Goal: Information Seeking & Learning: Learn about a topic

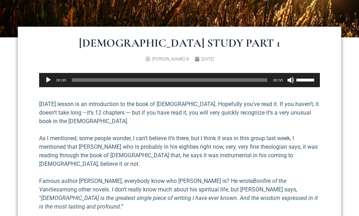
scroll to position [178, 0]
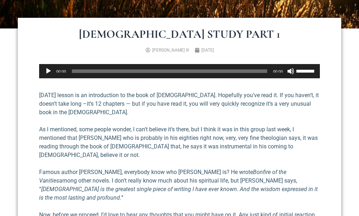
click at [103, 31] on h1 "[DEMOGRAPHIC_DATA] Study Part 1" at bounding box center [180, 33] width 288 height 11
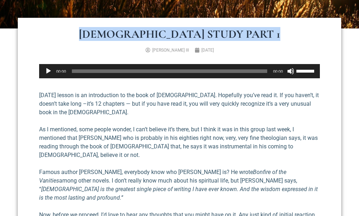
click at [103, 31] on h1 "[DEMOGRAPHIC_DATA] Study Part 1" at bounding box center [180, 33] width 288 height 11
click at [103, 32] on h1 "[DEMOGRAPHIC_DATA] Study Part 1" at bounding box center [180, 33] width 288 height 11
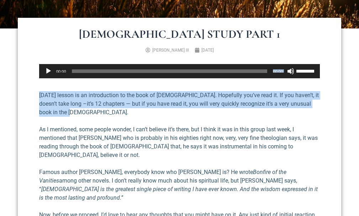
drag, startPoint x: 115, startPoint y: 76, endPoint x: 127, endPoint y: 137, distance: 62.4
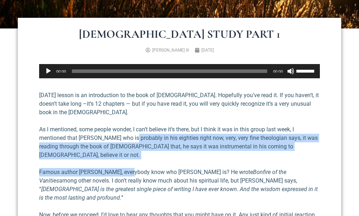
drag, startPoint x: 127, startPoint y: 137, endPoint x: 131, endPoint y: 163, distance: 26.3
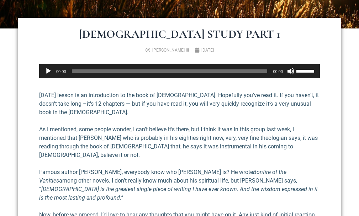
drag, startPoint x: 101, startPoint y: 32, endPoint x: 253, endPoint y: 126, distance: 178.2
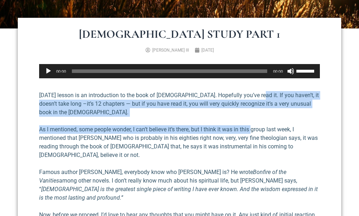
drag, startPoint x: 253, startPoint y: 126, endPoint x: 254, endPoint y: 139, distance: 13.6
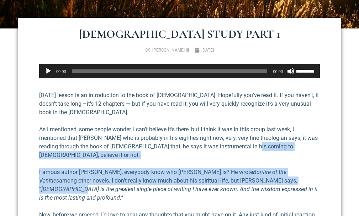
drag, startPoint x: 261, startPoint y: 174, endPoint x: 262, endPoint y: 181, distance: 7.2
click at [101, 34] on h1 "[DEMOGRAPHIC_DATA] Study Part 1" at bounding box center [180, 33] width 288 height 11
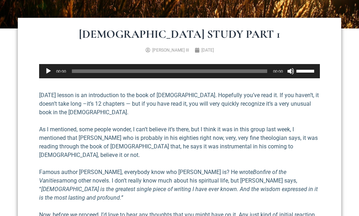
click at [101, 34] on h1 "[DEMOGRAPHIC_DATA] Study Part 1" at bounding box center [180, 33] width 288 height 11
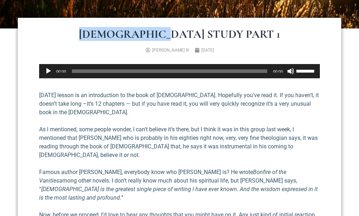
click at [101, 34] on h1 "[DEMOGRAPHIC_DATA] Study Part 1" at bounding box center [180, 33] width 288 height 11
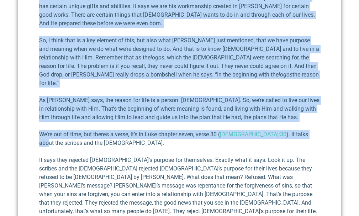
scroll to position [3247, 0]
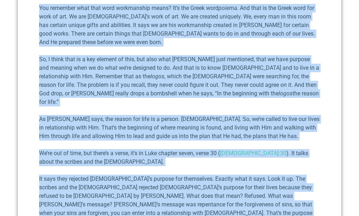
drag, startPoint x: 101, startPoint y: 34, endPoint x: 213, endPoint y: 129, distance: 146.5
copy div "Loremipsumdo Sitam Cons 8 Adipisc E. Seddoei TEM Incididun 24, 5371 Utlab Etdol…"
